Goal: Task Accomplishment & Management: Complete application form

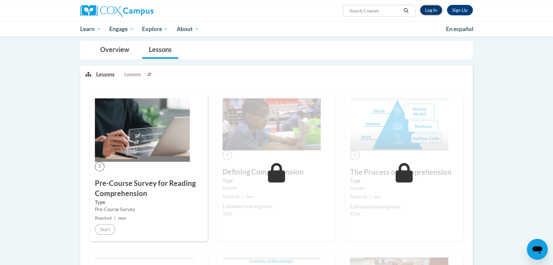
click at [437, 9] on link "Log In" at bounding box center [431, 10] width 23 height 10
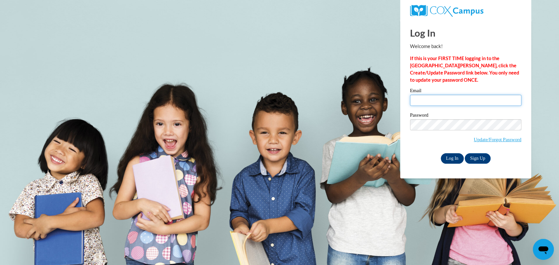
type input "randally@wauwatosa.k12.wi.us"
click at [446, 154] on input "Log In" at bounding box center [452, 159] width 23 height 10
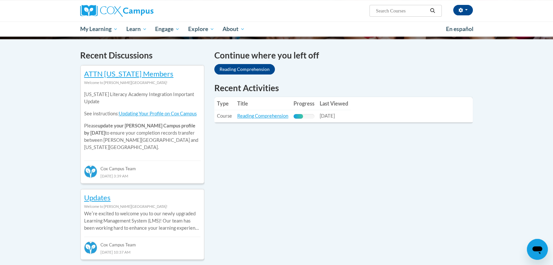
scroll to position [191, 0]
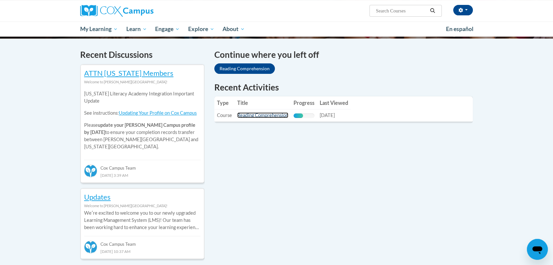
click at [246, 118] on link "Reading Comprehension" at bounding box center [262, 116] width 51 height 6
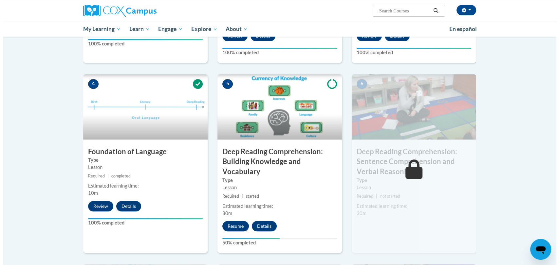
scroll to position [332, 0]
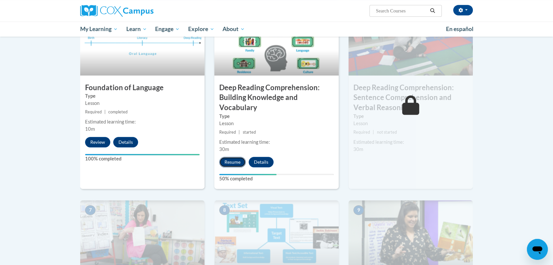
click at [227, 163] on button "Resume" at bounding box center [232, 162] width 27 height 10
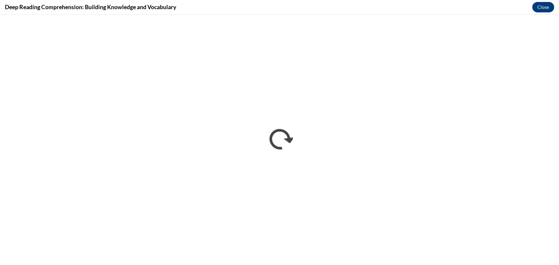
scroll to position [0, 0]
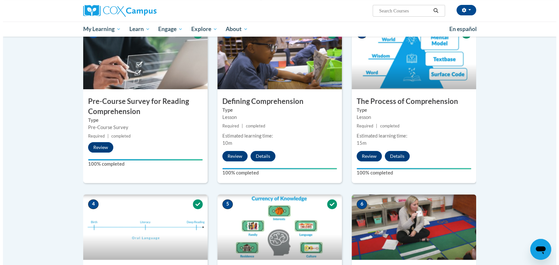
scroll to position [347, 0]
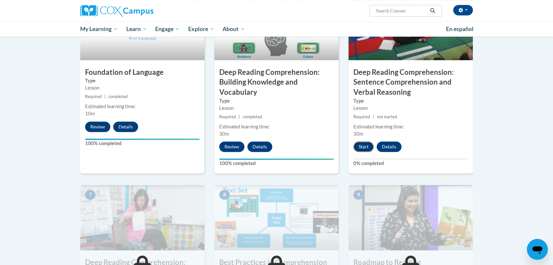
click at [360, 149] on button "Start" at bounding box center [364, 147] width 20 height 10
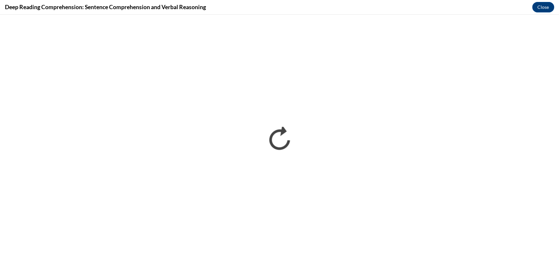
scroll to position [0, 0]
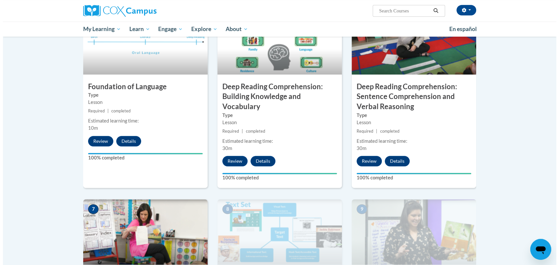
scroll to position [523, 0]
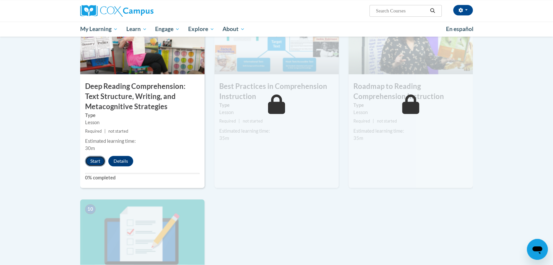
click at [87, 165] on button "Start" at bounding box center [95, 161] width 20 height 10
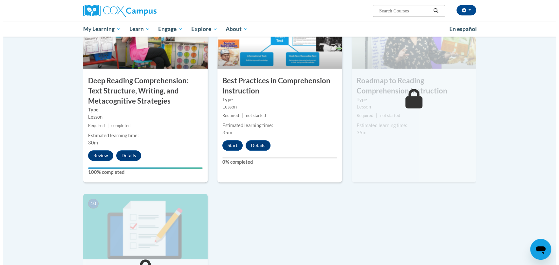
scroll to position [529, 0]
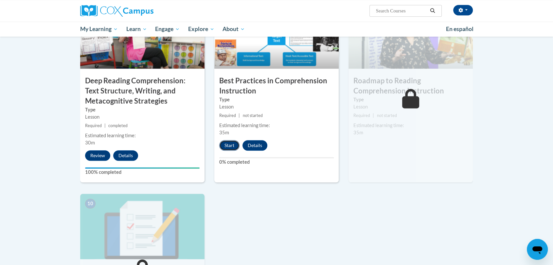
click at [232, 141] on button "Start" at bounding box center [229, 145] width 20 height 10
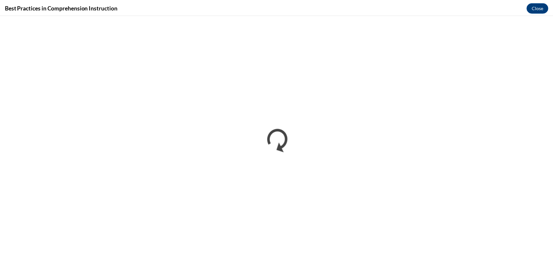
scroll to position [0, 0]
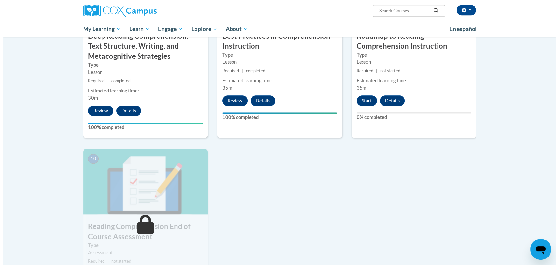
scroll to position [575, 0]
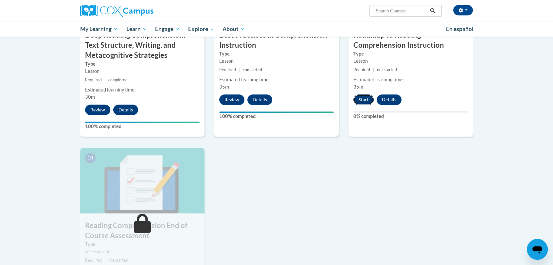
click at [360, 103] on button "Start" at bounding box center [364, 100] width 20 height 10
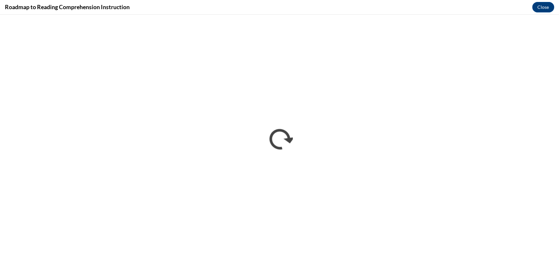
scroll to position [0, 0]
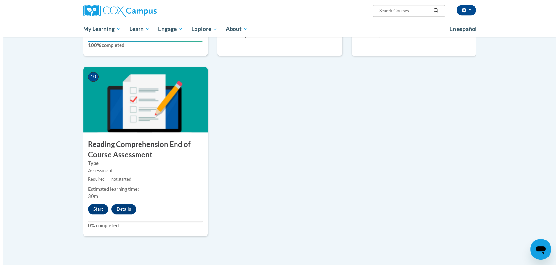
scroll to position [656, 0]
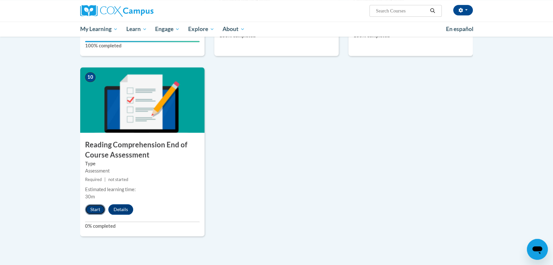
click at [93, 211] on button "Start" at bounding box center [95, 210] width 20 height 10
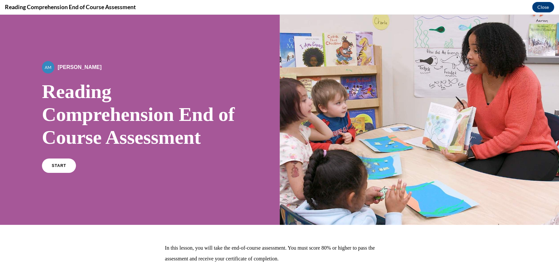
scroll to position [0, 0]
click at [65, 169] on link "START" at bounding box center [59, 165] width 36 height 15
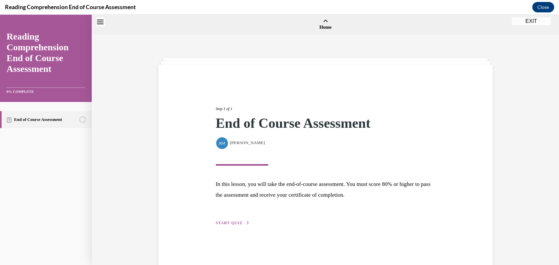
scroll to position [20, 0]
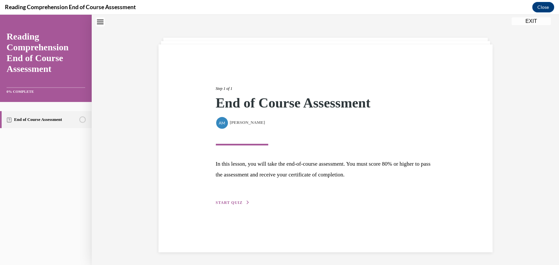
click at [229, 208] on div "Step 1 of 1 End of Course Assessment By Alexander Mackey Alexander Mackey In th…" at bounding box center [325, 149] width 334 height 208
click at [229, 201] on span "START QUIZ" at bounding box center [229, 203] width 27 height 5
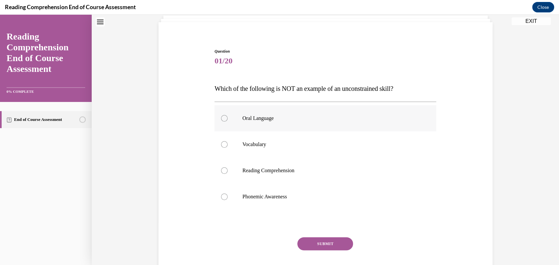
scroll to position [46, 0]
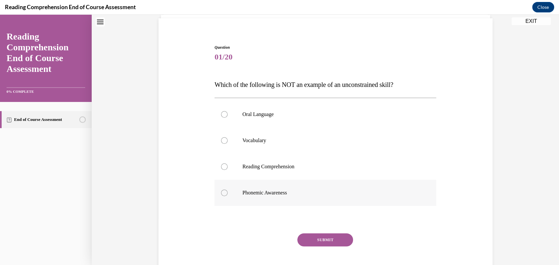
click at [253, 197] on label "Phonemic Awareness" at bounding box center [325, 193] width 222 height 26
click at [227, 196] on input "Phonemic Awareness" at bounding box center [224, 193] width 7 height 7
radio input "true"
click at [319, 242] on button "SUBMIT" at bounding box center [325, 240] width 56 height 13
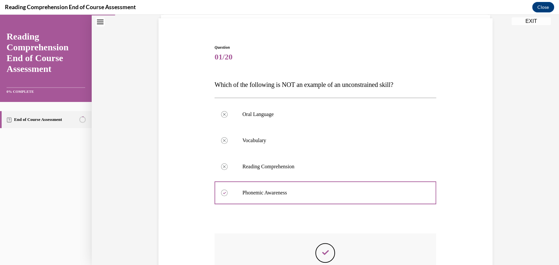
scroll to position [150, 0]
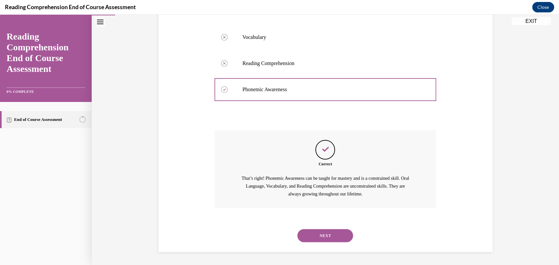
click at [309, 231] on button "NEXT" at bounding box center [325, 235] width 56 height 13
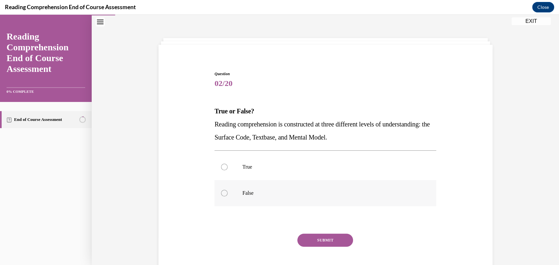
click at [226, 193] on label "False" at bounding box center [325, 193] width 222 height 26
click at [226, 193] on input "False" at bounding box center [224, 193] width 7 height 7
radio input "true"
click at [305, 235] on button "SUBMIT" at bounding box center [325, 240] width 56 height 13
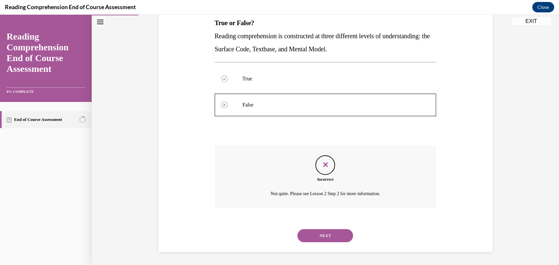
click at [312, 235] on button "NEXT" at bounding box center [325, 235] width 56 height 13
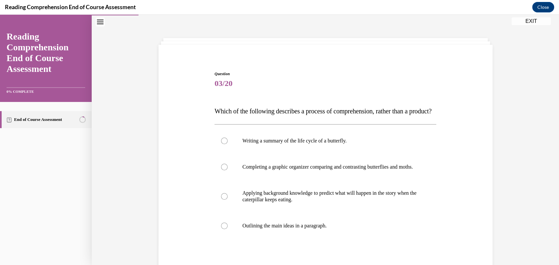
click at [282, 107] on p "Which of the following describes a process of comprehension, rather than a prod…" at bounding box center [325, 111] width 222 height 13
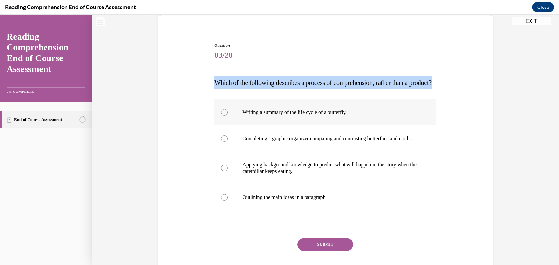
scroll to position [49, 0]
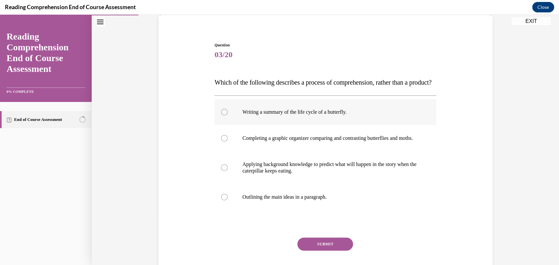
click at [308, 125] on label "Writing a summary of the life cycle of a butterfly." at bounding box center [325, 112] width 222 height 26
click at [227, 116] on input "Writing a summary of the life cycle of a butterfly." at bounding box center [224, 112] width 7 height 7
radio input "true"
click at [284, 142] on p "Completing a graphic organizer comparing and contrasting butterflies and moths." at bounding box center [330, 138] width 177 height 7
click at [227, 142] on input "Completing a graphic organizer comparing and contrasting butterflies and moths." at bounding box center [224, 138] width 7 height 7
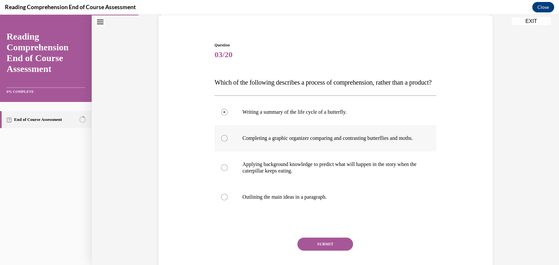
radio input "true"
click at [277, 174] on p "Applying background knowledge to predict what will happen in the story when the…" at bounding box center [330, 167] width 177 height 13
click at [227, 171] on input "Applying background knowledge to predict what will happen in the story when the…" at bounding box center [224, 168] width 7 height 7
radio input "true"
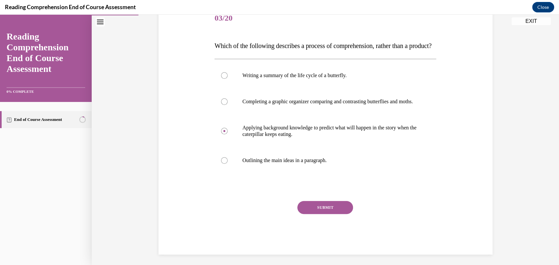
scroll to position [88, 0]
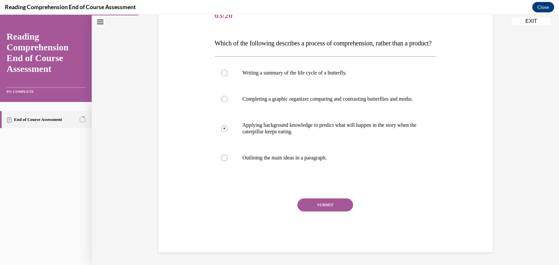
click at [306, 212] on button "SUBMIT" at bounding box center [325, 205] width 56 height 13
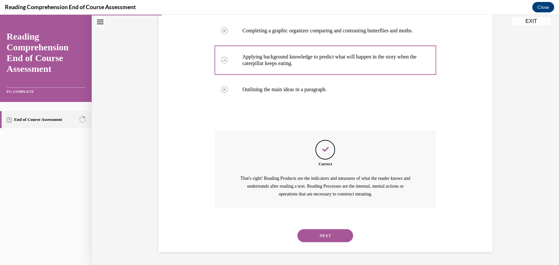
scroll to position [171, 0]
click at [306, 236] on button "NEXT" at bounding box center [325, 235] width 56 height 13
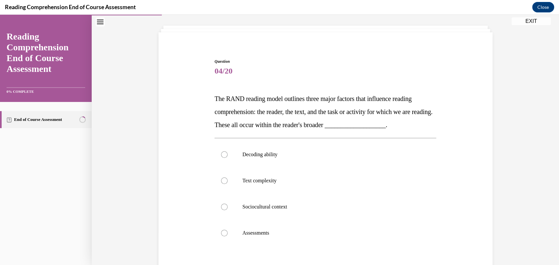
scroll to position [32, 0]
click at [255, 184] on p "Text complexity" at bounding box center [330, 181] width 177 height 7
click at [227, 184] on input "Text complexity" at bounding box center [224, 181] width 7 height 7
radio input "true"
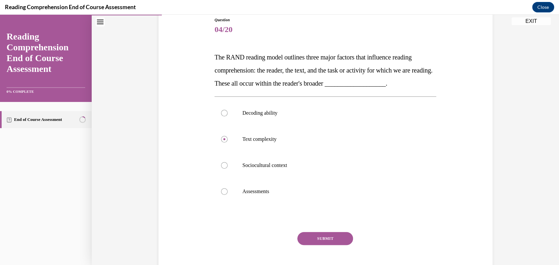
click at [299, 237] on button "SUBMIT" at bounding box center [325, 238] width 56 height 13
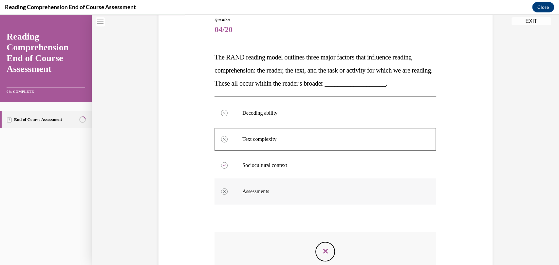
scroll to position [161, 0]
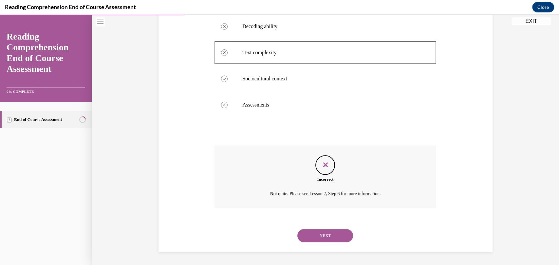
click at [315, 232] on button "NEXT" at bounding box center [325, 235] width 56 height 13
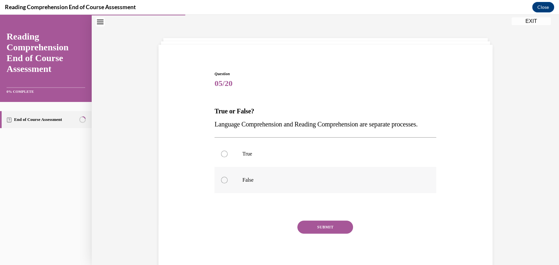
click at [240, 187] on label "False" at bounding box center [325, 180] width 222 height 26
click at [227, 184] on input "False" at bounding box center [224, 180] width 7 height 7
radio input "true"
click at [308, 234] on button "SUBMIT" at bounding box center [325, 227] width 56 height 13
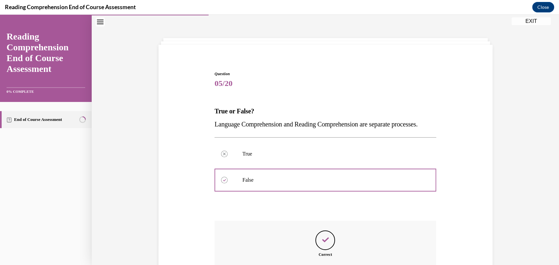
scroll to position [124, 0]
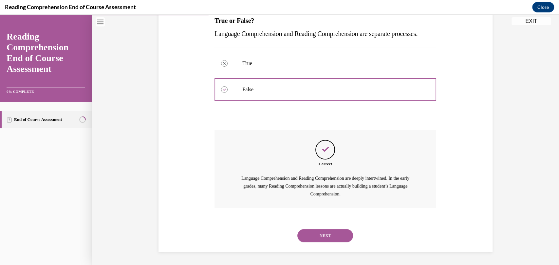
click at [310, 231] on button "NEXT" at bounding box center [325, 235] width 56 height 13
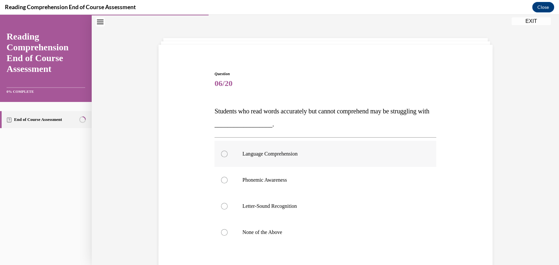
click at [271, 147] on label "Language Comprehension" at bounding box center [325, 154] width 222 height 26
click at [227, 151] on input "Language Comprehension" at bounding box center [224, 154] width 7 height 7
radio input "true"
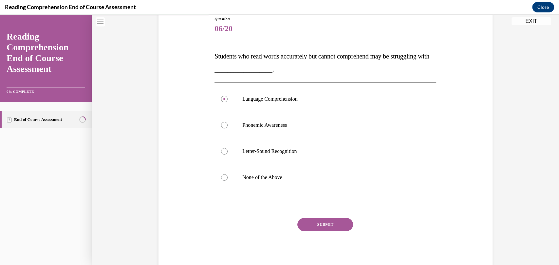
click at [310, 221] on button "SUBMIT" at bounding box center [325, 224] width 56 height 13
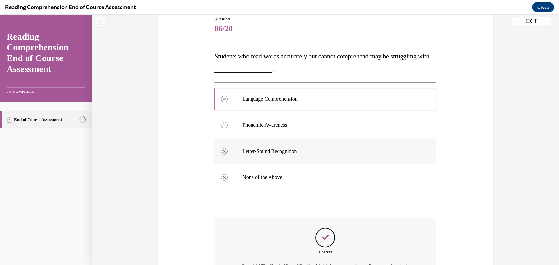
scroll to position [120, 0]
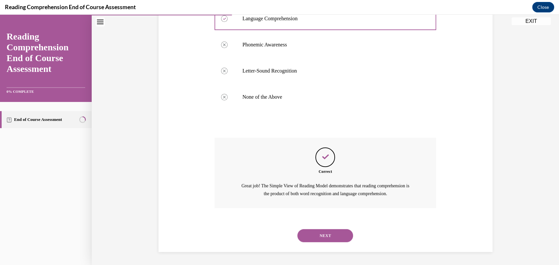
click at [326, 241] on button "NEXT" at bounding box center [325, 235] width 56 height 13
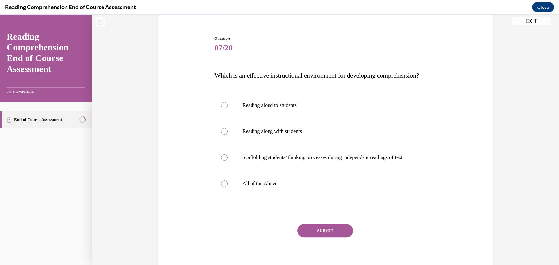
scroll to position [56, 0]
click at [306, 189] on label "All of the Above" at bounding box center [325, 183] width 222 height 26
click at [227, 187] on input "All of the Above" at bounding box center [224, 183] width 7 height 7
radio input "true"
click at [309, 237] on button "SUBMIT" at bounding box center [325, 230] width 56 height 13
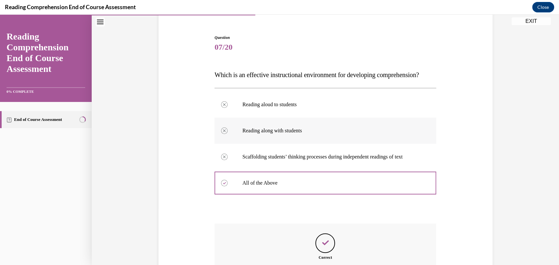
scroll to position [155, 0]
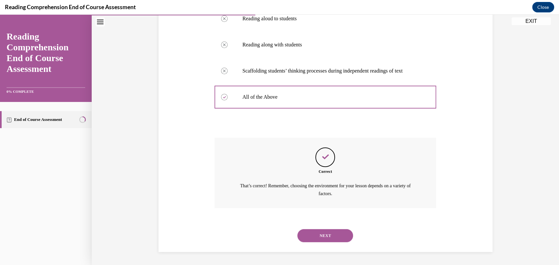
click at [315, 240] on button "NEXT" at bounding box center [325, 235] width 56 height 13
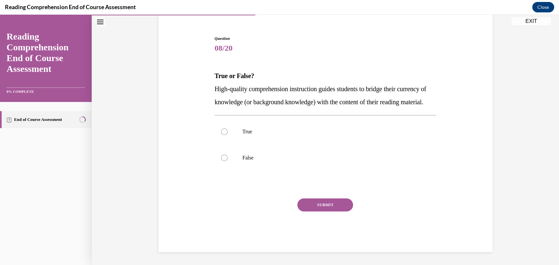
scroll to position [20, 0]
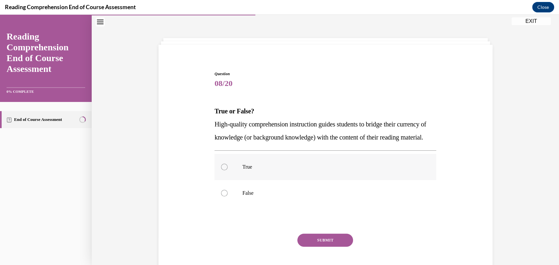
click at [226, 180] on label "True" at bounding box center [325, 167] width 222 height 26
click at [226, 171] on input "True" at bounding box center [224, 167] width 7 height 7
radio input "true"
click at [306, 247] on button "SUBMIT" at bounding box center [325, 240] width 56 height 13
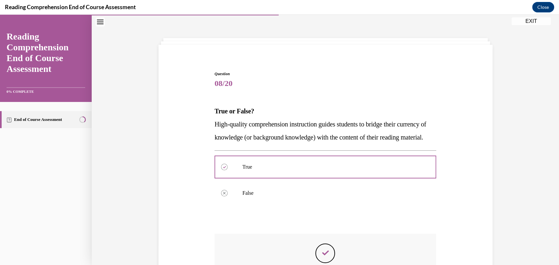
scroll to position [137, 0]
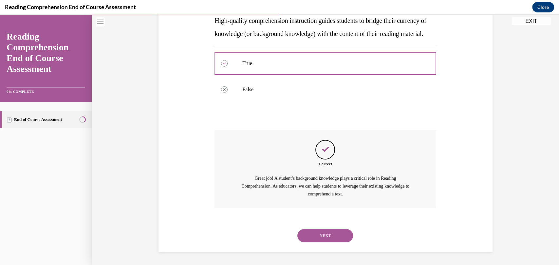
click at [321, 233] on button "NEXT" at bounding box center [325, 235] width 56 height 13
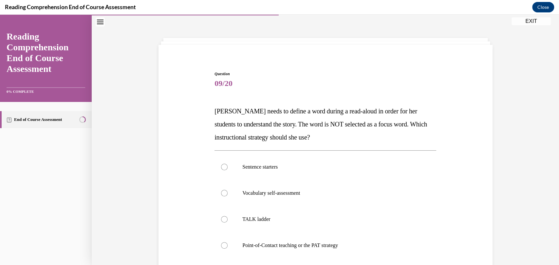
click at [302, 111] on span "Mrs. Ivie needs to define a word during a read-aloud in order for her students …" at bounding box center [320, 124] width 212 height 33
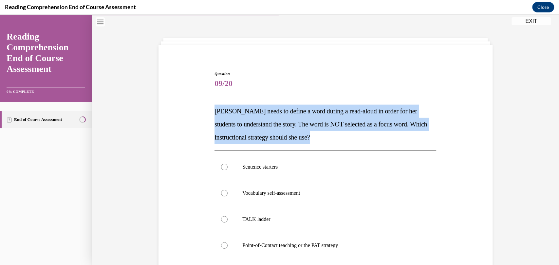
click at [302, 111] on span "Mrs. Ivie needs to define a word during a read-aloud in order for her students …" at bounding box center [320, 124] width 212 height 33
click at [303, 127] on span "Mrs. Ivie needs to define a word during a read-aloud in order for her students …" at bounding box center [320, 124] width 212 height 33
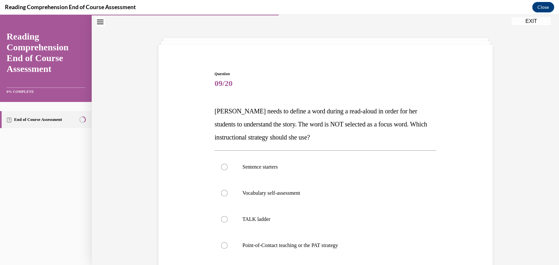
click at [303, 127] on span "Mrs. Ivie needs to define a word during a read-aloud in order for her students …" at bounding box center [320, 124] width 212 height 33
click at [304, 128] on p "Mrs. Ivie needs to define a word during a read-aloud in order for her students …" at bounding box center [325, 124] width 222 height 39
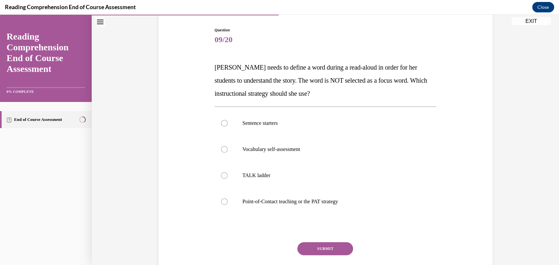
scroll to position [88, 0]
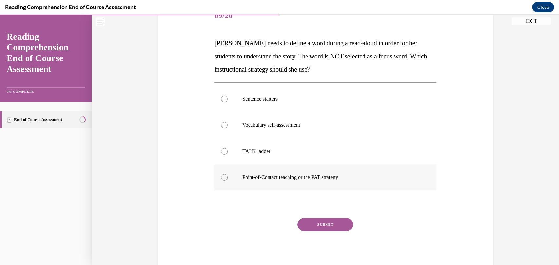
click at [256, 176] on p "Point-of-Contact teaching or the PAT strategy" at bounding box center [330, 177] width 177 height 7
click at [227, 176] on input "Point-of-Contact teaching or the PAT strategy" at bounding box center [224, 177] width 7 height 7
radio input "true"
click at [309, 228] on button "SUBMIT" at bounding box center [325, 224] width 56 height 13
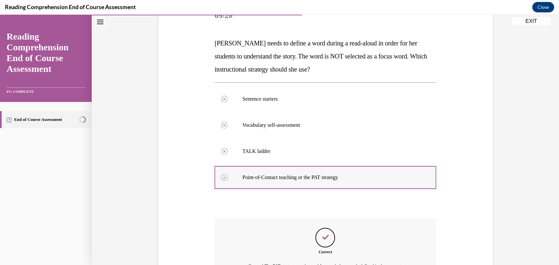
scroll to position [161, 0]
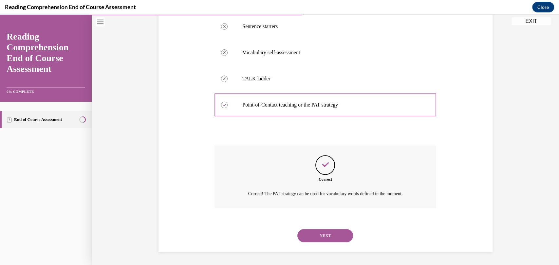
click at [311, 237] on button "NEXT" at bounding box center [325, 235] width 56 height 13
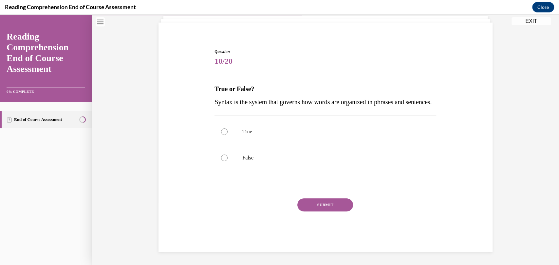
scroll to position [20, 0]
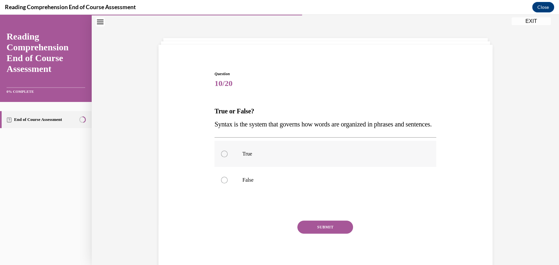
click at [262, 157] on p "True" at bounding box center [330, 154] width 177 height 7
click at [227, 157] on input "True" at bounding box center [224, 154] width 7 height 7
radio input "true"
click at [314, 234] on button "SUBMIT" at bounding box center [325, 227] width 56 height 13
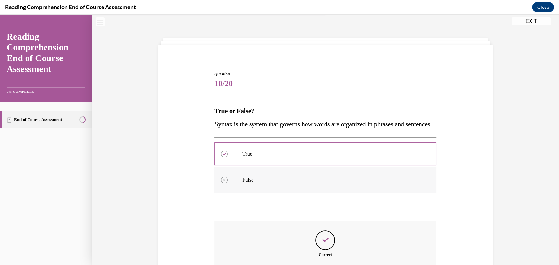
scroll to position [116, 0]
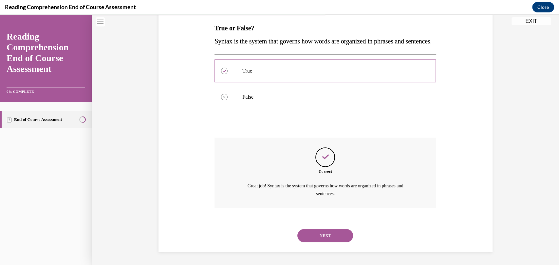
click at [324, 238] on button "NEXT" at bounding box center [325, 235] width 56 height 13
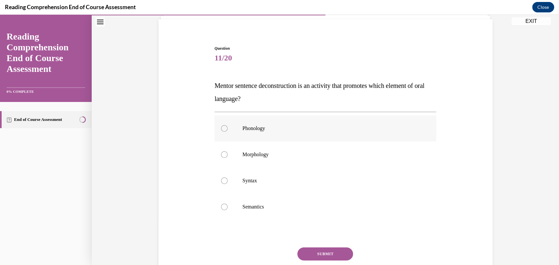
scroll to position [47, 0]
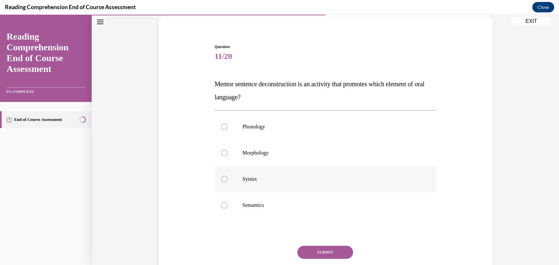
click at [243, 185] on label "Syntax" at bounding box center [325, 179] width 222 height 26
click at [227, 183] on input "Syntax" at bounding box center [224, 179] width 7 height 7
radio input "true"
click at [299, 251] on button "SUBMIT" at bounding box center [325, 252] width 56 height 13
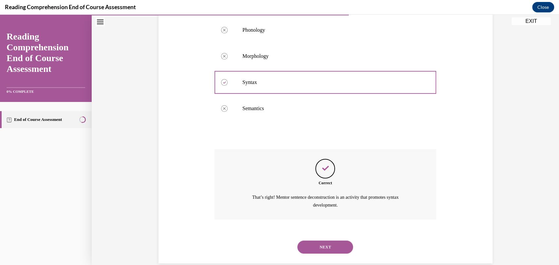
scroll to position [155, 0]
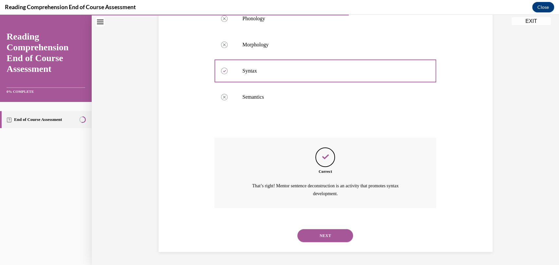
click at [300, 240] on button "NEXT" at bounding box center [325, 235] width 56 height 13
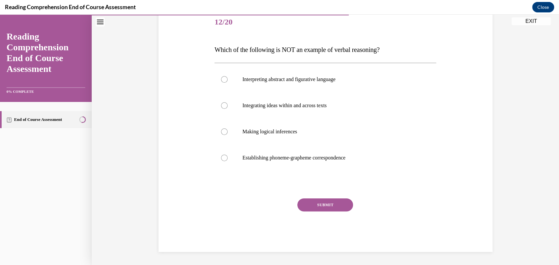
scroll to position [20, 0]
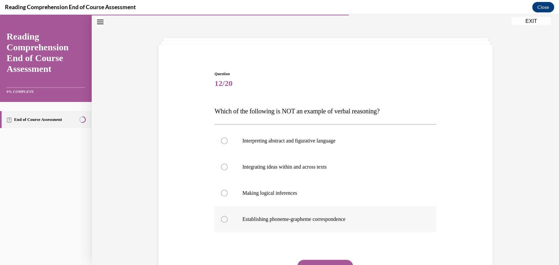
click at [275, 219] on p "Establishing phoneme-grapheme correspondence" at bounding box center [330, 219] width 177 height 7
click at [227, 219] on input "Establishing phoneme-grapheme correspondence" at bounding box center [224, 219] width 7 height 7
radio input "true"
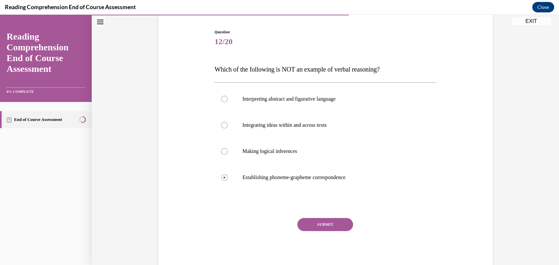
click at [317, 221] on button "SUBMIT" at bounding box center [325, 224] width 56 height 13
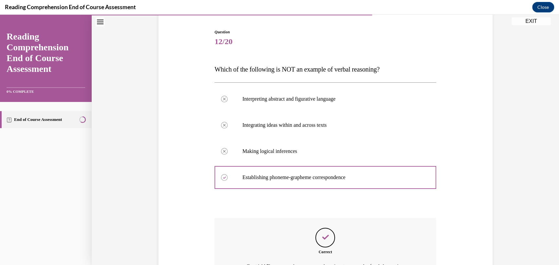
scroll to position [135, 0]
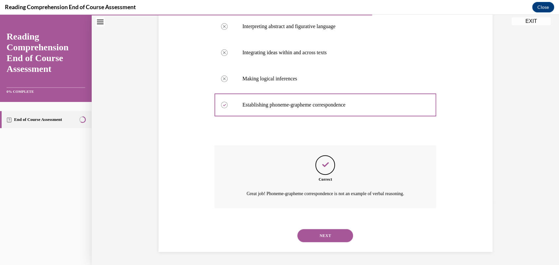
click at [315, 233] on button "NEXT" at bounding box center [325, 235] width 56 height 13
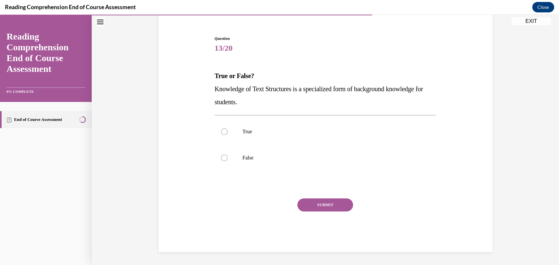
scroll to position [20, 0]
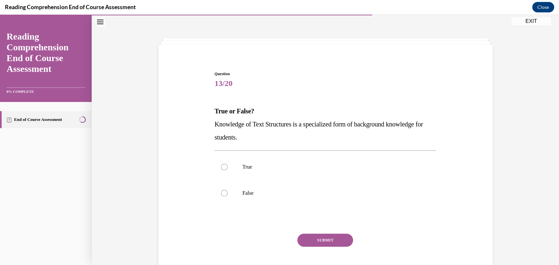
click at [234, 126] on span "Knowledge of Text Structures is a specialized form of background knowledge for …" at bounding box center [318, 131] width 208 height 20
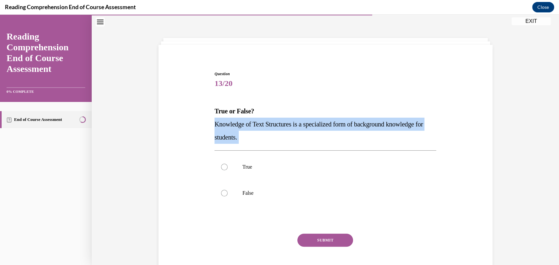
click at [234, 126] on span "Knowledge of Text Structures is a specialized form of background knowledge for …" at bounding box center [318, 131] width 208 height 20
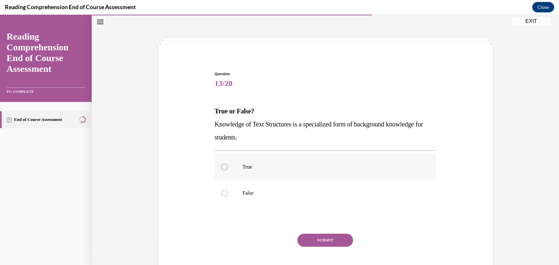
click at [221, 163] on label "True" at bounding box center [325, 167] width 222 height 26
click at [221, 164] on input "True" at bounding box center [224, 167] width 7 height 7
radio input "true"
click at [321, 242] on button "SUBMIT" at bounding box center [325, 240] width 56 height 13
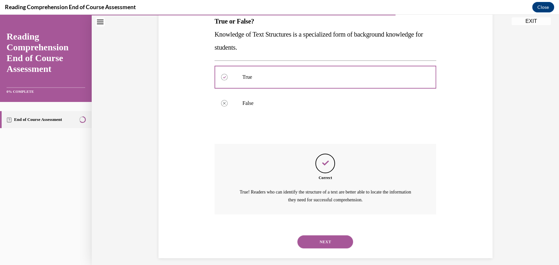
scroll to position [116, 0]
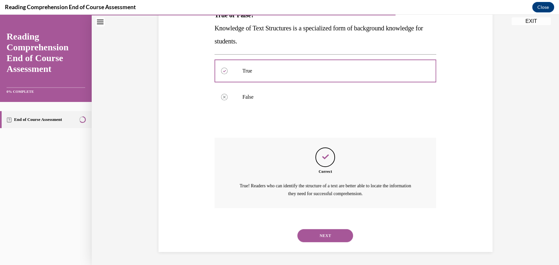
click at [314, 240] on button "NEXT" at bounding box center [325, 235] width 56 height 13
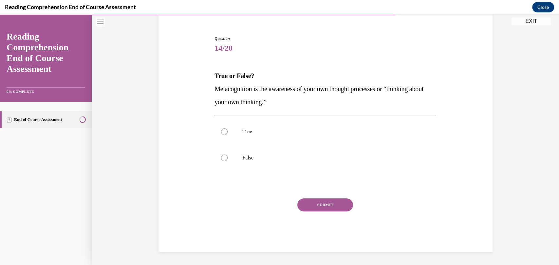
scroll to position [20, 0]
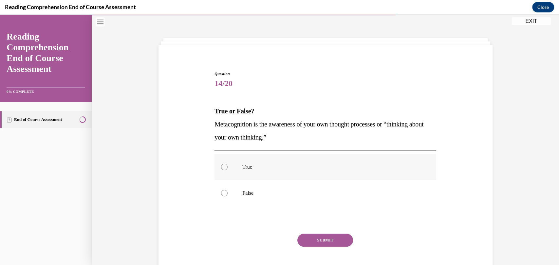
click at [237, 164] on label "True" at bounding box center [325, 167] width 222 height 26
click at [227, 164] on input "True" at bounding box center [224, 167] width 7 height 7
radio input "true"
click at [311, 240] on button "SUBMIT" at bounding box center [325, 240] width 56 height 13
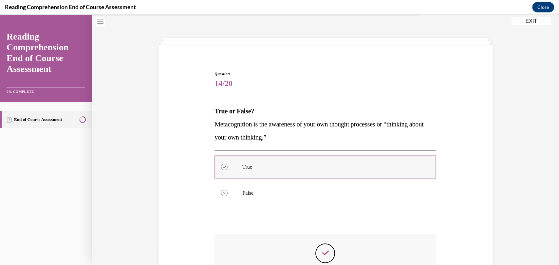
scroll to position [116, 0]
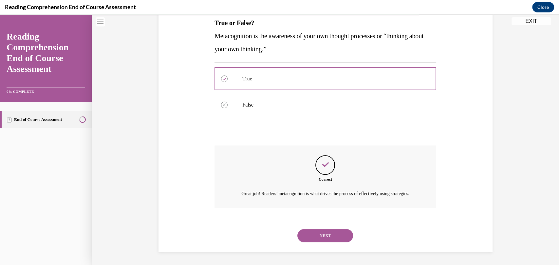
click at [313, 239] on button "NEXT" at bounding box center [325, 235] width 56 height 13
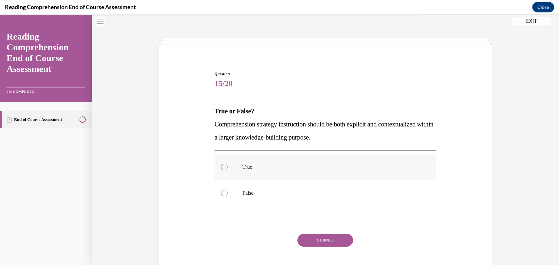
click at [237, 158] on label "True" at bounding box center [325, 167] width 222 height 26
click at [227, 164] on input "True" at bounding box center [224, 167] width 7 height 7
radio input "true"
click at [316, 236] on button "SUBMIT" at bounding box center [325, 240] width 56 height 13
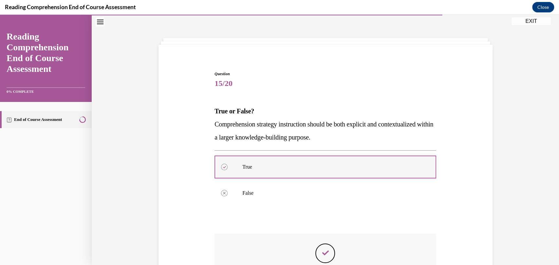
scroll to position [108, 0]
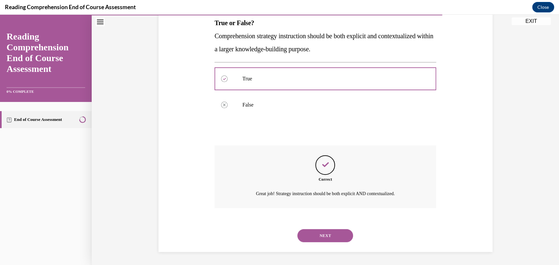
click at [307, 231] on button "NEXT" at bounding box center [325, 235] width 56 height 13
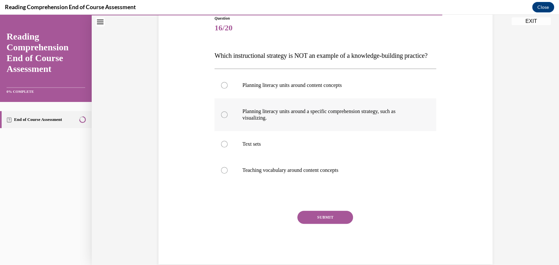
scroll to position [82, 0]
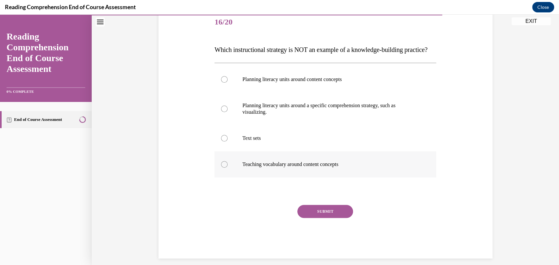
click at [265, 178] on label "Teaching vocabulary around content concepts" at bounding box center [325, 165] width 222 height 26
click at [227, 168] on input "Teaching vocabulary around content concepts" at bounding box center [224, 164] width 7 height 7
radio input "true"
click at [254, 146] on label "Text sets" at bounding box center [325, 138] width 222 height 26
click at [227, 142] on input "Text sets" at bounding box center [224, 138] width 7 height 7
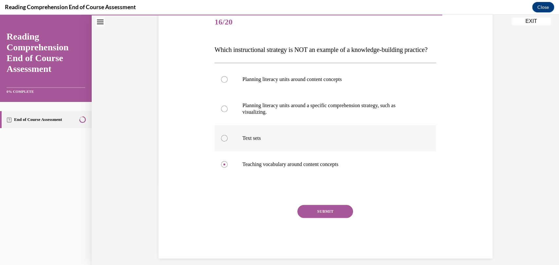
radio input "true"
click at [265, 116] on p "Planning literacy units around a specific comprehension strategy, such as visua…" at bounding box center [330, 108] width 177 height 13
click at [227, 112] on input "Planning literacy units around a specific comprehension strategy, such as visua…" at bounding box center [224, 109] width 7 height 7
radio input "true"
click at [309, 231] on div "SUBMIT NEXT" at bounding box center [325, 232] width 222 height 54
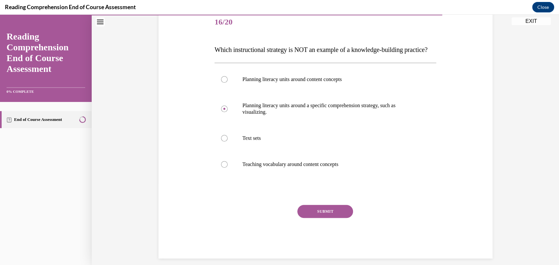
click at [305, 218] on button "SUBMIT" at bounding box center [325, 211] width 56 height 13
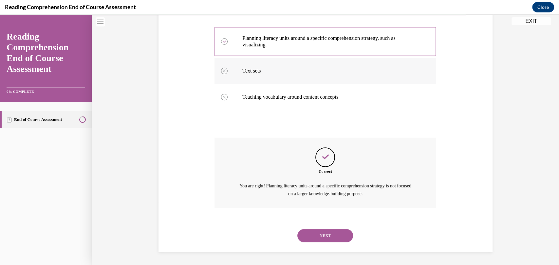
scroll to position [162, 0]
click at [318, 231] on button "NEXT" at bounding box center [325, 235] width 56 height 13
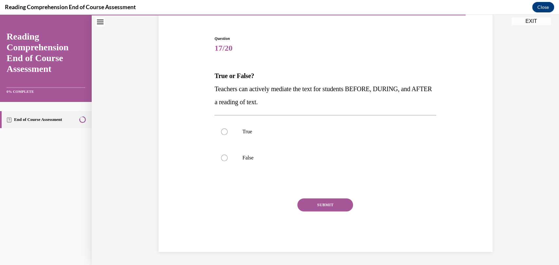
scroll to position [20, 0]
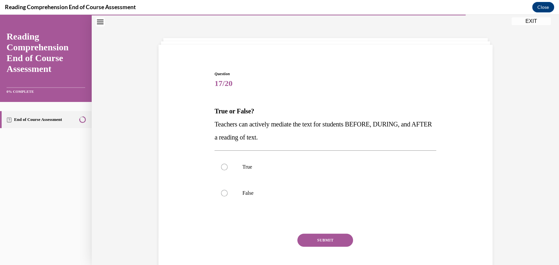
click at [230, 131] on p "Teachers can actively mediate the text for students BEFORE, DURING, and AFTER a…" at bounding box center [325, 131] width 222 height 26
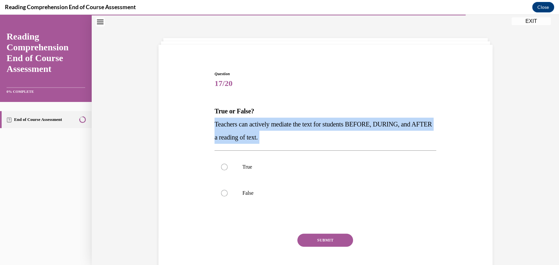
click at [230, 131] on p "Teachers can actively mediate the text for students BEFORE, DURING, and AFTER a…" at bounding box center [325, 131] width 222 height 26
click at [257, 125] on span "Teachers can actively mediate the text for students BEFORE, DURING, and AFTER a…" at bounding box center [322, 131] width 217 height 20
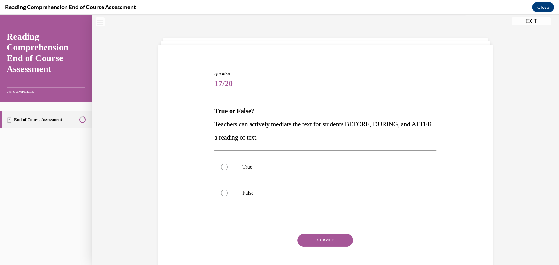
click at [257, 125] on span "Teachers can actively mediate the text for students BEFORE, DURING, and AFTER a…" at bounding box center [322, 131] width 217 height 20
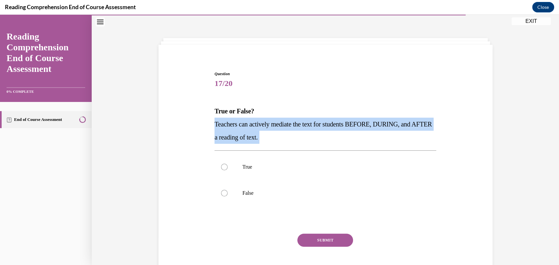
click at [257, 125] on span "Teachers can actively mediate the text for students BEFORE, DURING, and AFTER a…" at bounding box center [322, 131] width 217 height 20
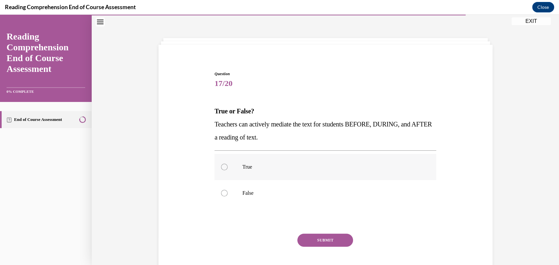
click at [244, 172] on label "True" at bounding box center [325, 167] width 222 height 26
click at [227, 171] on input "True" at bounding box center [224, 167] width 7 height 7
radio input "true"
click at [308, 239] on button "SUBMIT" at bounding box center [325, 240] width 56 height 13
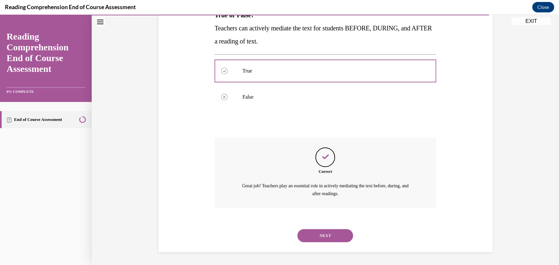
click at [308, 235] on button "NEXT" at bounding box center [325, 235] width 56 height 13
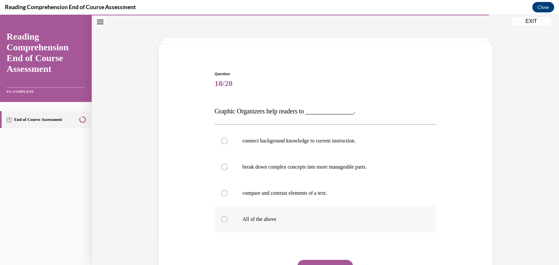
click at [267, 218] on p "All of the above" at bounding box center [330, 219] width 177 height 7
click at [227, 218] on input "All of the above" at bounding box center [224, 219] width 7 height 7
radio input "true"
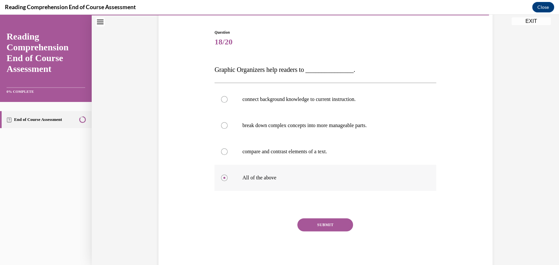
scroll to position [62, 0]
click at [307, 222] on button "SUBMIT" at bounding box center [325, 224] width 56 height 13
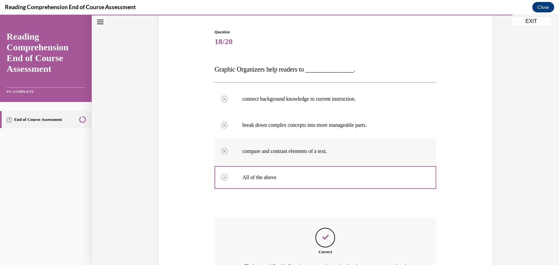
scroll to position [142, 0]
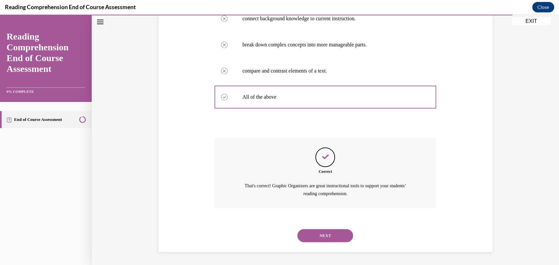
click at [322, 234] on button "NEXT" at bounding box center [325, 235] width 56 height 13
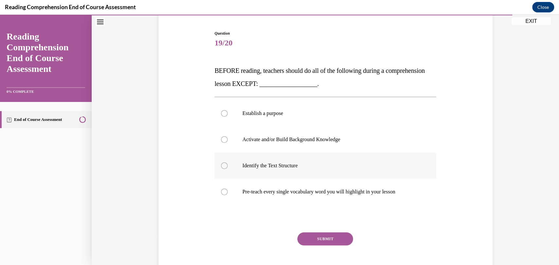
scroll to position [68, 0]
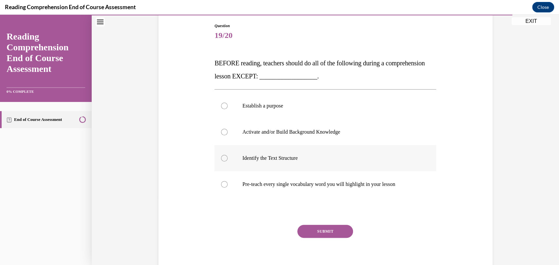
click at [318, 162] on label "Identify the Text Structure" at bounding box center [325, 158] width 222 height 26
click at [227, 162] on input "Identify the Text Structure" at bounding box center [224, 158] width 7 height 7
radio input "true"
click at [314, 229] on button "SUBMIT" at bounding box center [325, 231] width 56 height 13
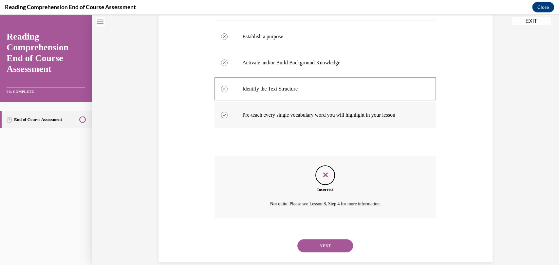
scroll to position [148, 0]
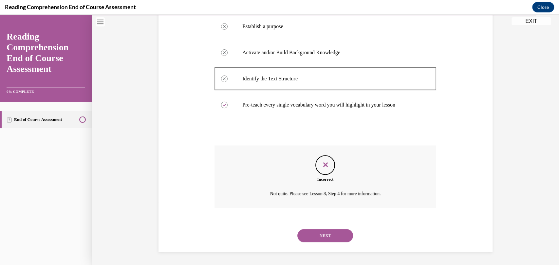
click at [308, 235] on button "NEXT" at bounding box center [325, 235] width 56 height 13
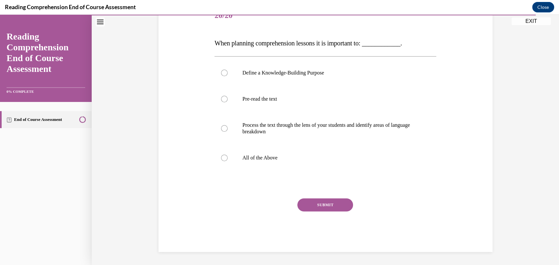
scroll to position [20, 0]
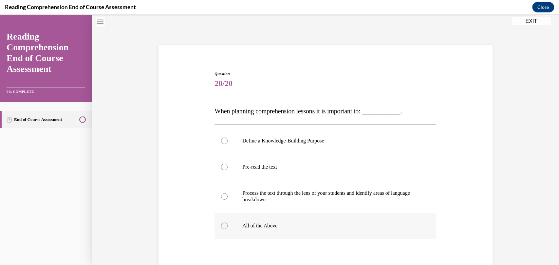
click at [311, 215] on label "All of the Above" at bounding box center [325, 226] width 222 height 26
click at [227, 223] on input "All of the Above" at bounding box center [224, 226] width 7 height 7
radio input "true"
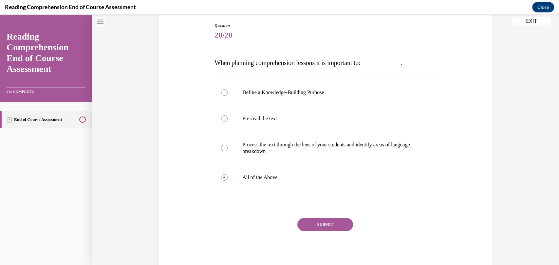
drag, startPoint x: 316, startPoint y: 223, endPoint x: 303, endPoint y: 220, distance: 13.3
click at [303, 220] on button "SUBMIT" at bounding box center [325, 224] width 56 height 13
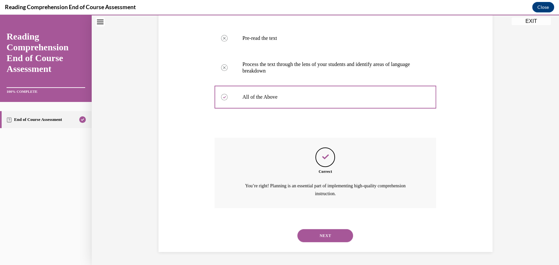
click at [313, 237] on button "NEXT" at bounding box center [325, 235] width 56 height 13
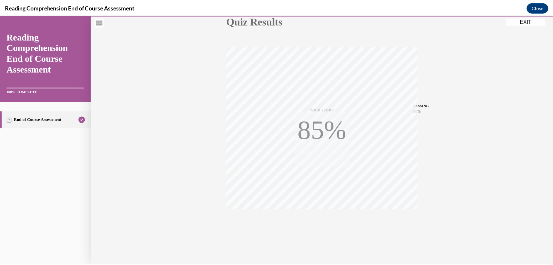
scroll to position [85, 0]
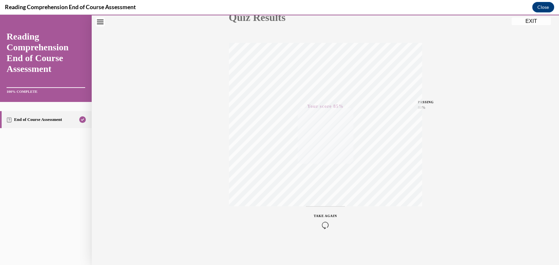
click at [525, 23] on button "EXIT" at bounding box center [530, 21] width 39 height 8
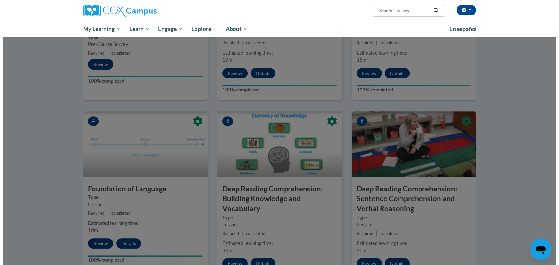
scroll to position [432, 0]
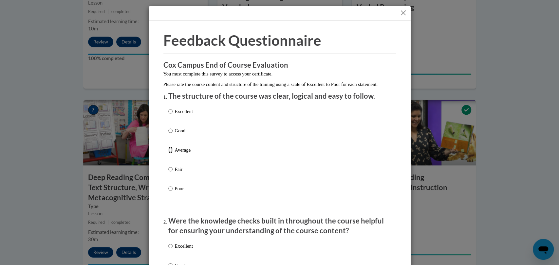
click at [168, 154] on input "Average" at bounding box center [170, 150] width 4 height 7
radio input "true"
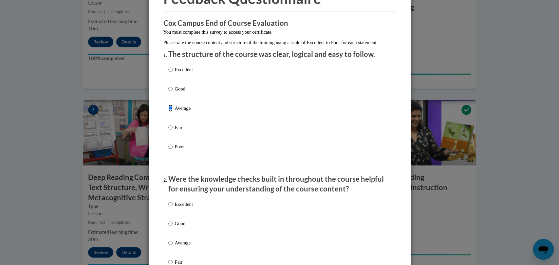
scroll to position [42, 0]
click at [176, 92] on p "Good" at bounding box center [184, 88] width 18 height 7
click at [172, 92] on input "Good" at bounding box center [170, 88] width 4 height 7
radio input "true"
click at [171, 231] on label "Good" at bounding box center [180, 229] width 25 height 18
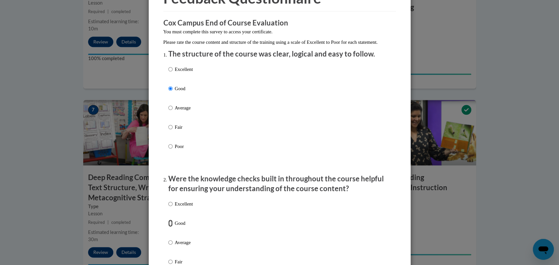
click at [171, 227] on input "Good" at bounding box center [170, 223] width 4 height 7
radio input "true"
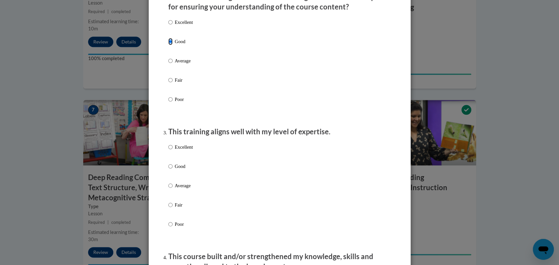
scroll to position [225, 0]
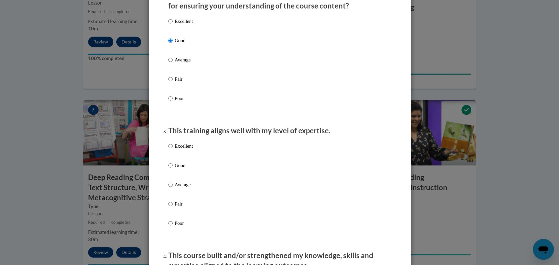
click at [179, 168] on p "Good" at bounding box center [184, 165] width 18 height 7
click at [172, 168] on input "Good" at bounding box center [170, 165] width 4 height 7
radio input "true"
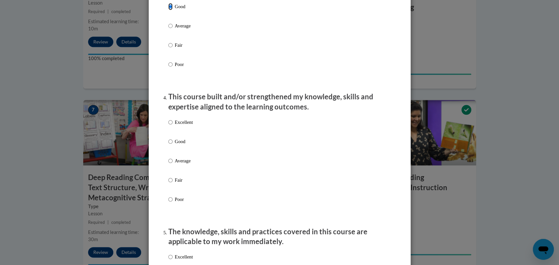
scroll to position [387, 0]
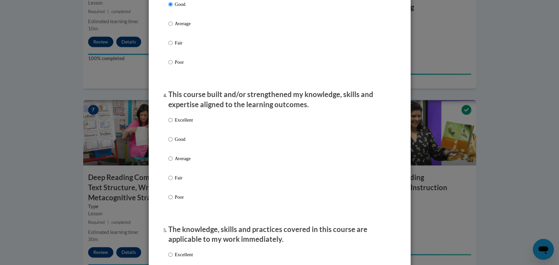
click at [176, 143] on p "Good" at bounding box center [184, 139] width 18 height 7
click at [172, 143] on input "Good" at bounding box center [170, 139] width 4 height 7
radio input "true"
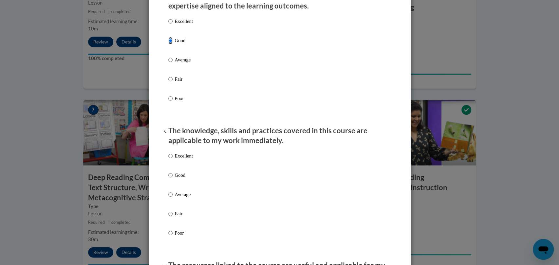
scroll to position [487, 0]
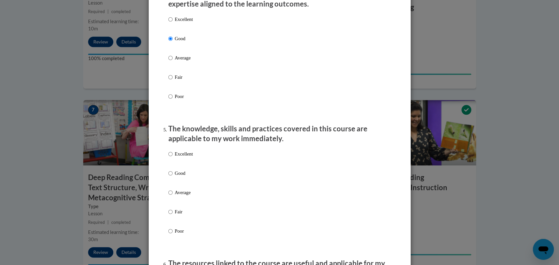
click at [173, 175] on div "Excellent Good Average Fair Poor" at bounding box center [180, 197] width 25 height 101
click at [171, 181] on label "Good" at bounding box center [180, 179] width 25 height 18
click at [171, 177] on input "Good" at bounding box center [170, 173] width 4 height 7
radio input "true"
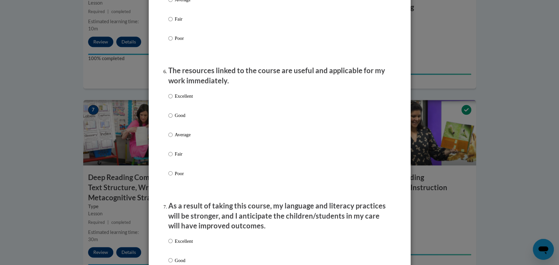
scroll to position [692, 0]
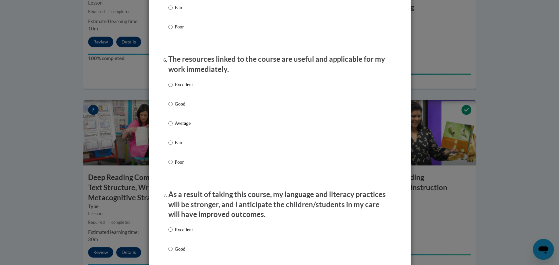
click at [178, 108] on p "Good" at bounding box center [184, 103] width 18 height 7
click at [172, 108] on input "Good" at bounding box center [170, 103] width 4 height 7
radio input "true"
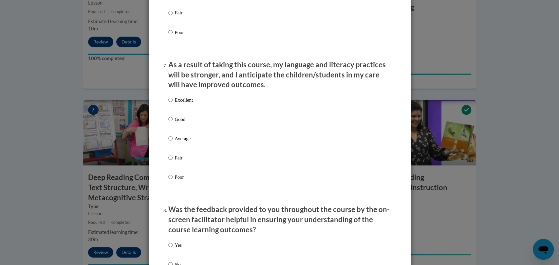
scroll to position [823, 0]
click at [178, 120] on p "Good" at bounding box center [184, 118] width 18 height 7
click at [172, 120] on input "Good" at bounding box center [170, 118] width 4 height 7
radio input "true"
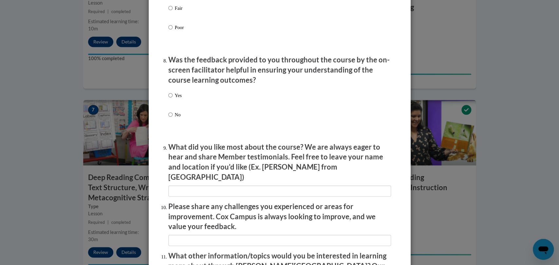
scroll to position [978, 0]
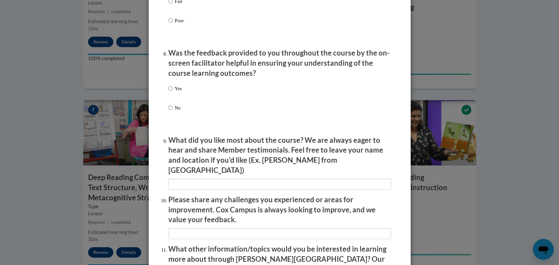
click at [177, 120] on label "No" at bounding box center [174, 113] width 13 height 18
click at [172, 112] on input "No" at bounding box center [170, 107] width 4 height 7
radio input "true"
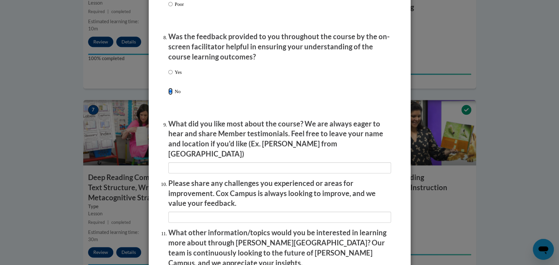
scroll to position [996, 0]
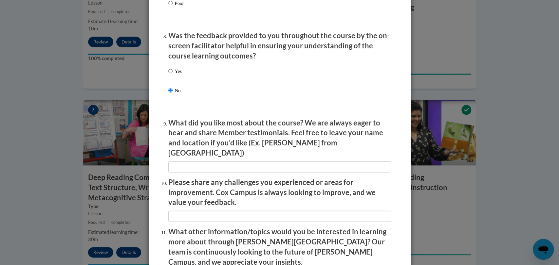
click at [176, 81] on label "Yes" at bounding box center [174, 77] width 13 height 18
click at [172, 75] on input "Yes" at bounding box center [170, 71] width 4 height 7
radio input "true"
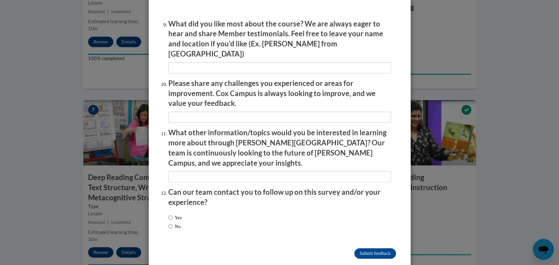
click at [172, 223] on label "No" at bounding box center [174, 226] width 12 height 7
click at [172, 223] on input "No" at bounding box center [170, 226] width 4 height 7
radio input "true"
click at [377, 249] on input "Submit feedback" at bounding box center [374, 254] width 41 height 10
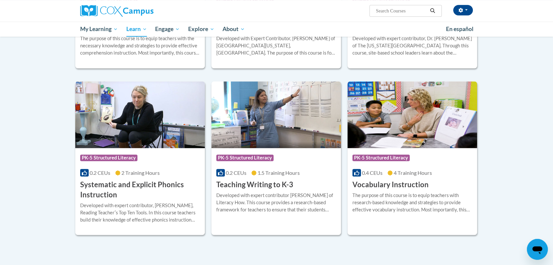
scroll to position [662, 0]
click at [278, 136] on img at bounding box center [276, 114] width 130 height 67
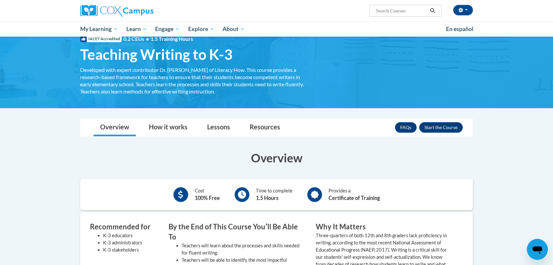
scroll to position [17, 0]
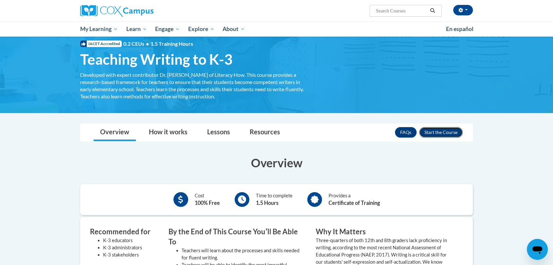
click at [426, 132] on button "Enroll" at bounding box center [441, 132] width 44 height 10
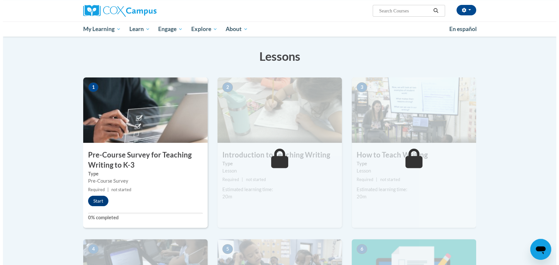
scroll to position [94, 0]
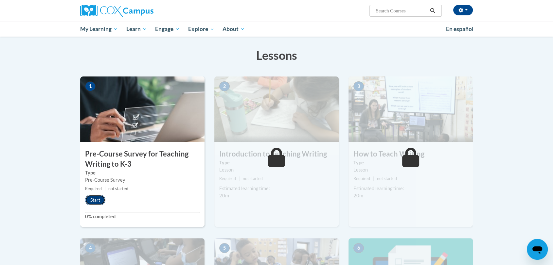
click at [94, 195] on button "Start" at bounding box center [95, 200] width 20 height 10
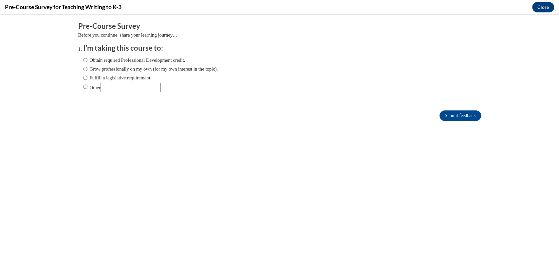
scroll to position [0, 0]
click at [83, 59] on input "Obtain required Professional Development credit." at bounding box center [85, 60] width 4 height 7
radio input "true"
click at [444, 119] on input "Submit feedback" at bounding box center [459, 116] width 41 height 10
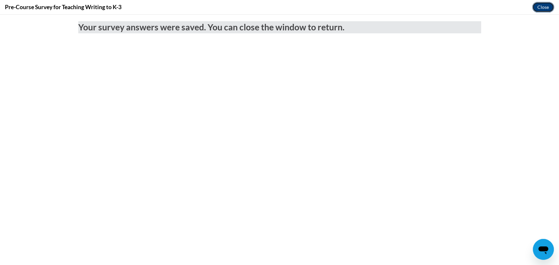
click at [549, 6] on button "Close" at bounding box center [543, 7] width 22 height 10
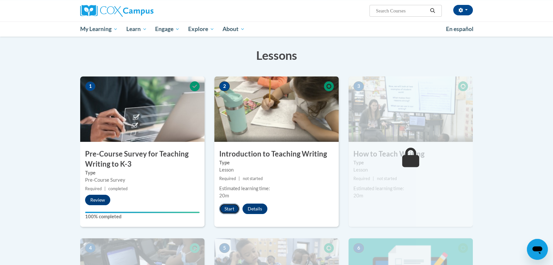
click at [220, 208] on button "Start" at bounding box center [229, 209] width 20 height 10
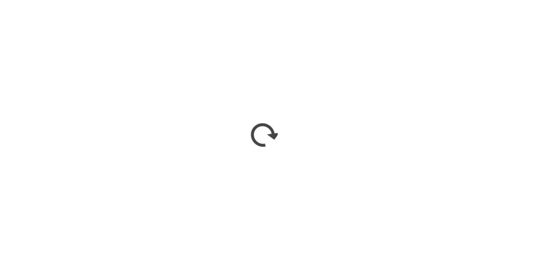
scroll to position [94, 0]
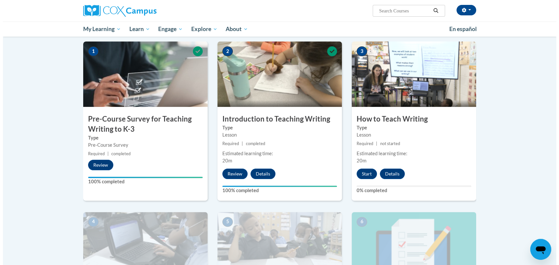
scroll to position [138, 0]
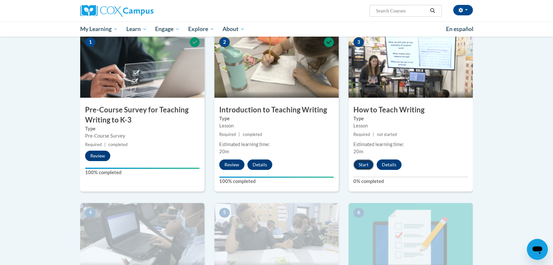
click at [359, 165] on button "Start" at bounding box center [364, 165] width 20 height 10
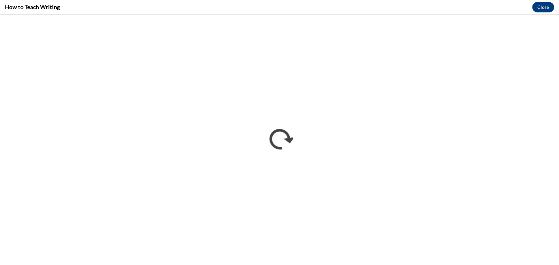
scroll to position [0, 0]
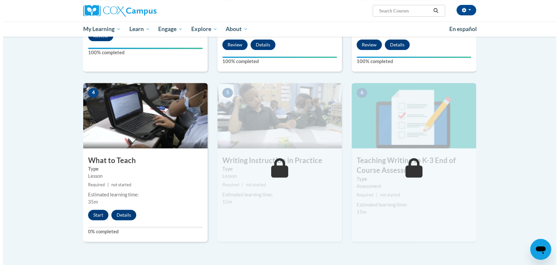
scroll to position [291, 0]
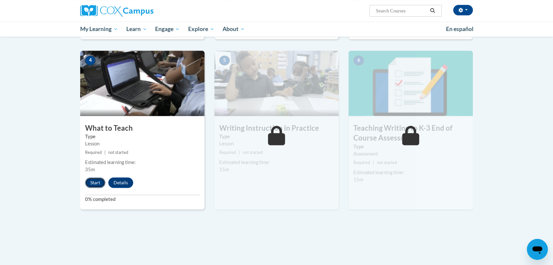
click at [96, 179] on button "Start" at bounding box center [95, 183] width 20 height 10
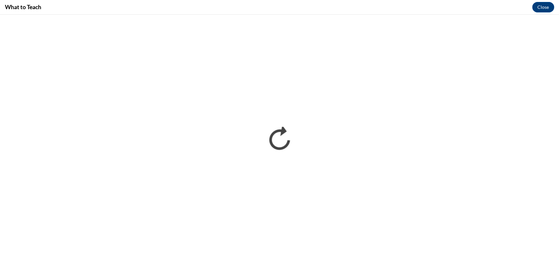
scroll to position [0, 0]
